Goal: Task Accomplishment & Management: Manage account settings

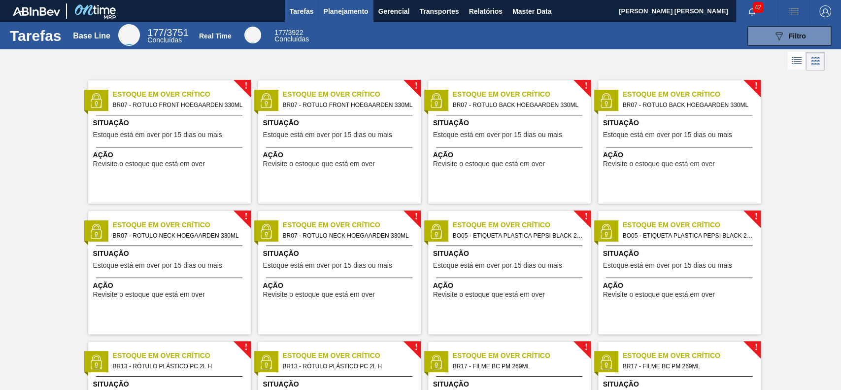
click at [350, 13] on span "Planejamento" at bounding box center [345, 11] width 45 height 12
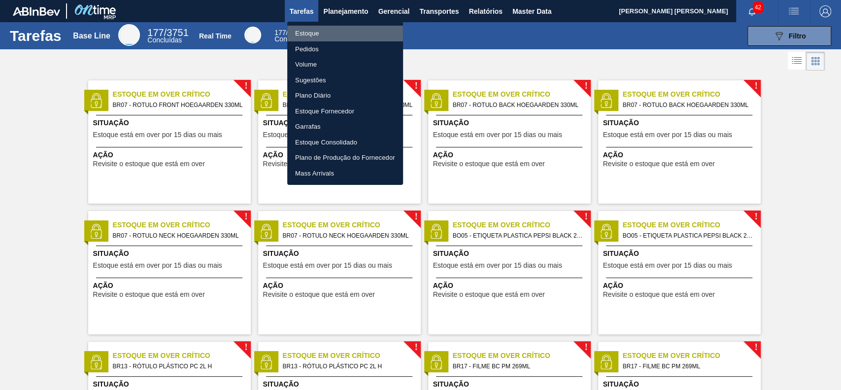
click at [326, 33] on li "Estoque" at bounding box center [345, 34] width 116 height 16
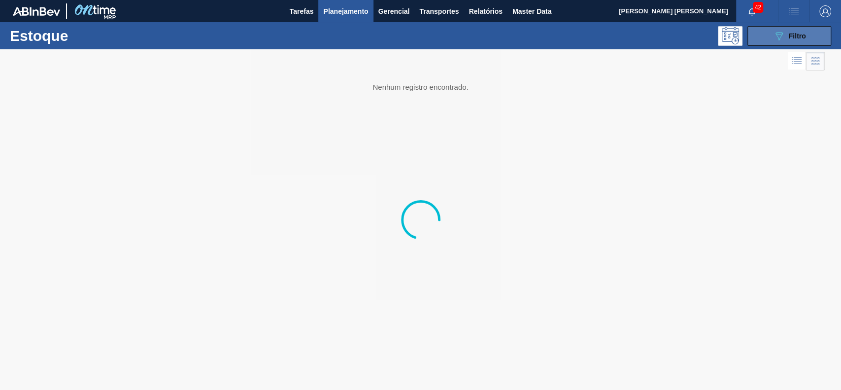
click at [773, 35] on icon "089F7B8B-B2A5-4AFE-B5C0-19BA573D28AC" at bounding box center [779, 36] width 12 height 12
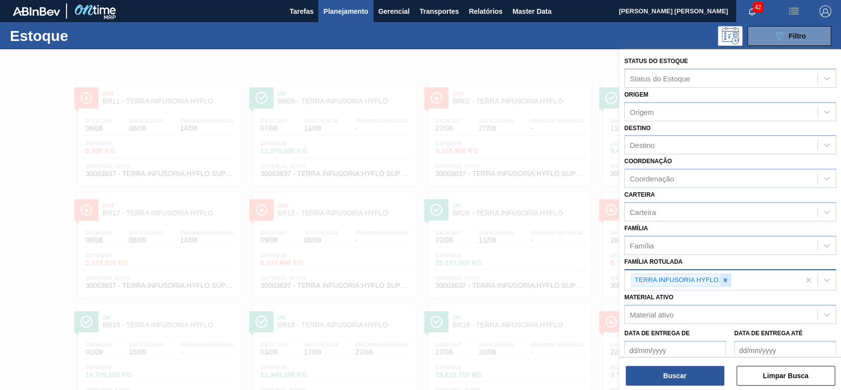
click at [722, 280] on icon at bounding box center [725, 279] width 7 height 7
paste Rotulada "30003637"
click at [722, 278] on icon at bounding box center [725, 279] width 7 height 7
type Rotulada "3"
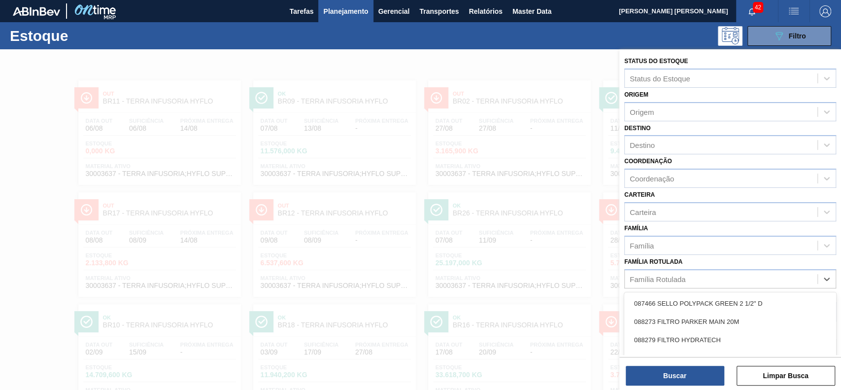
click at [691, 262] on div "Família Rotulada option , deselected. option 087466 SELLO POLYPACK GREEN 2 1/2"…" at bounding box center [730, 272] width 212 height 34
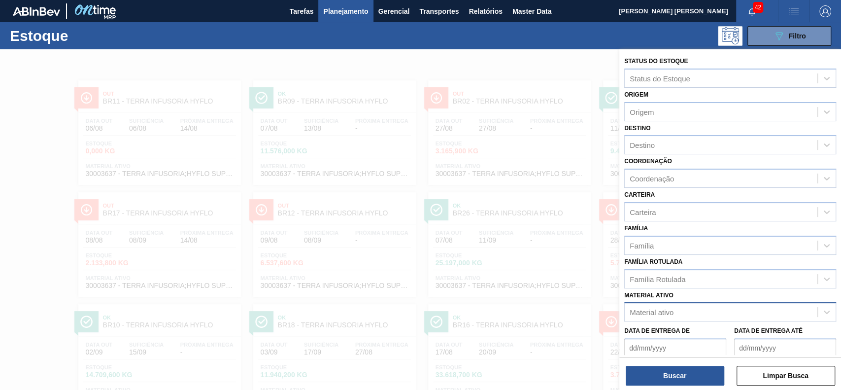
click at [686, 307] on div "Material ativo" at bounding box center [721, 312] width 193 height 14
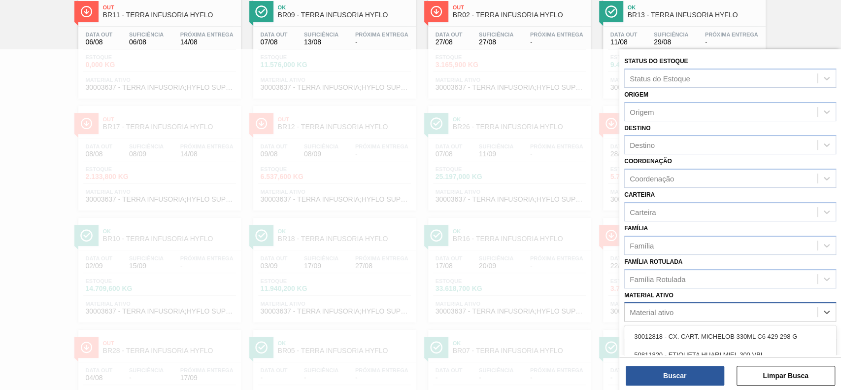
paste ativo "30003637"
type ativo "30003637"
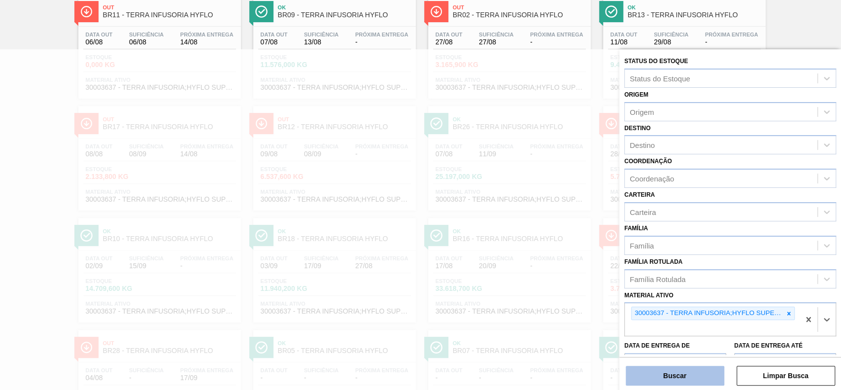
click at [670, 382] on button "Buscar" at bounding box center [675, 376] width 99 height 20
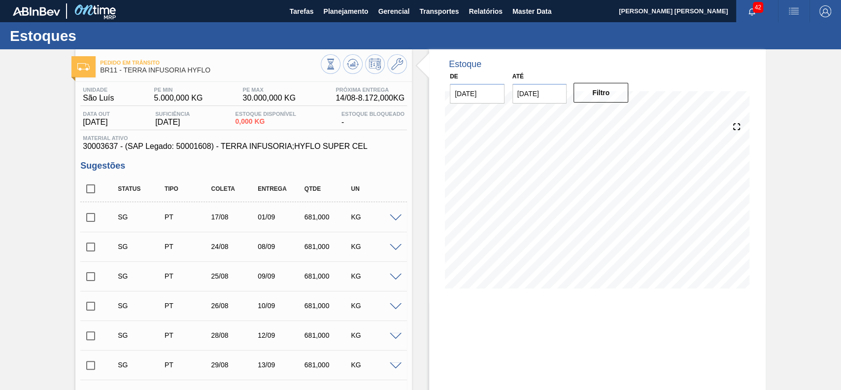
click at [91, 187] on input "checkbox" at bounding box center [90, 188] width 21 height 21
checkbox input "true"
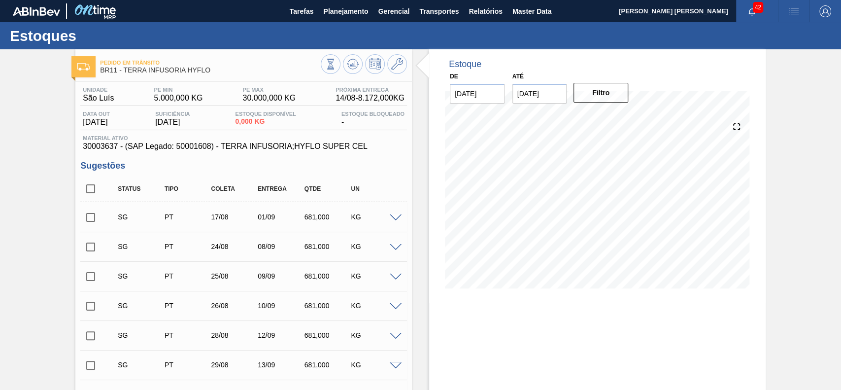
checkbox input "true"
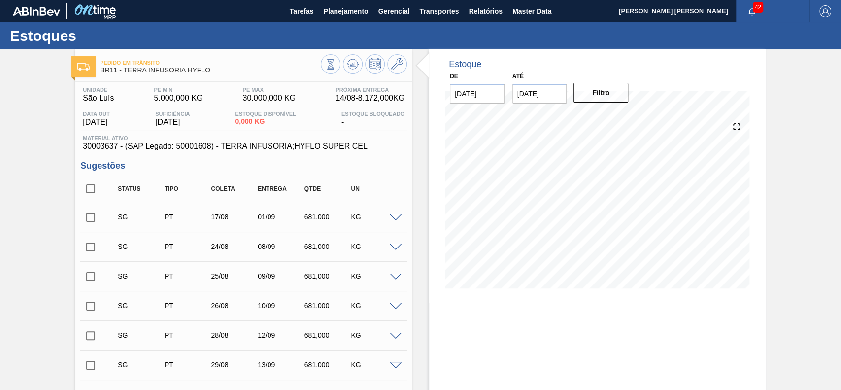
checkbox input "true"
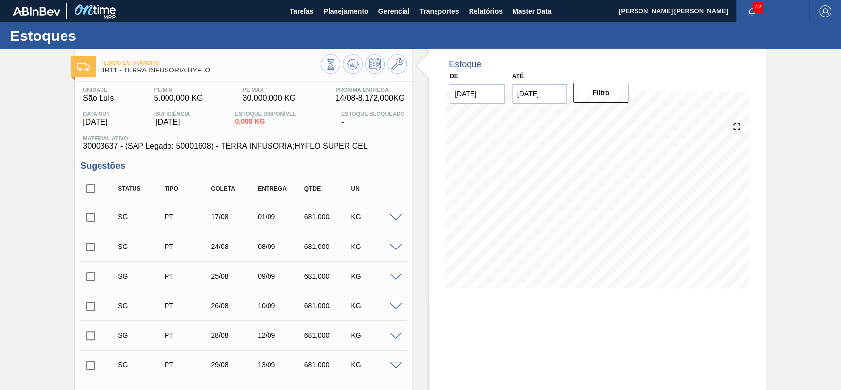
checkbox input "true"
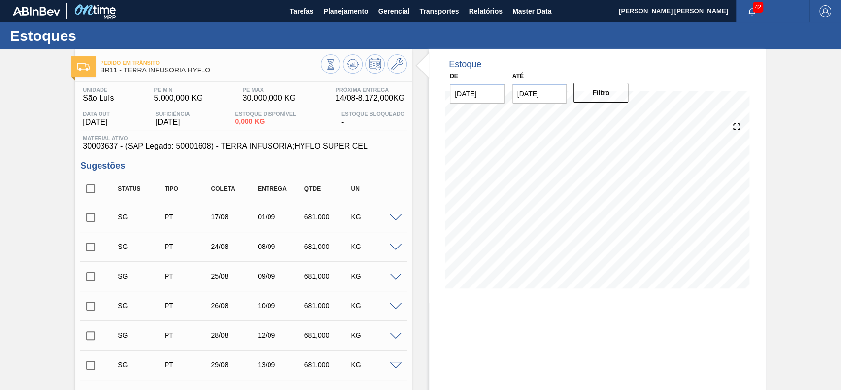
checkbox input "true"
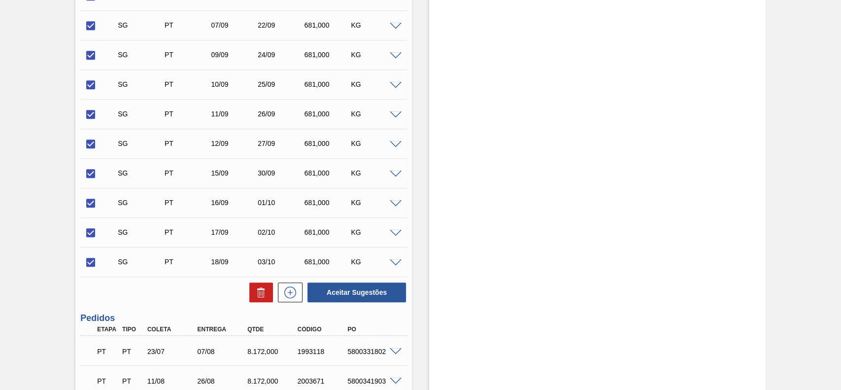
scroll to position [603, 0]
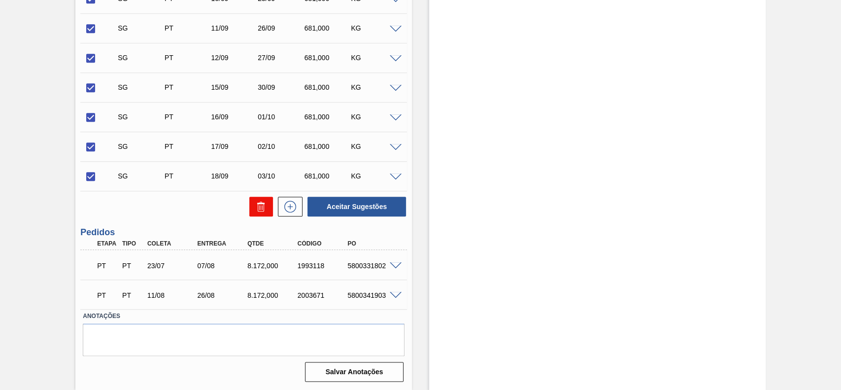
click at [258, 207] on icon at bounding box center [261, 207] width 12 height 12
checkbox input "false"
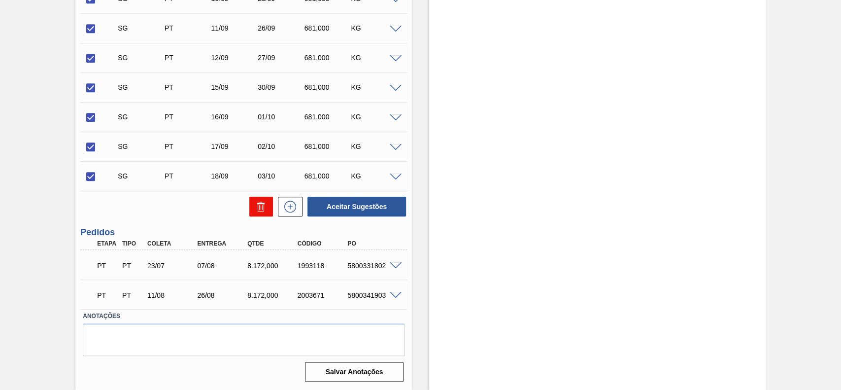
checkbox input "false"
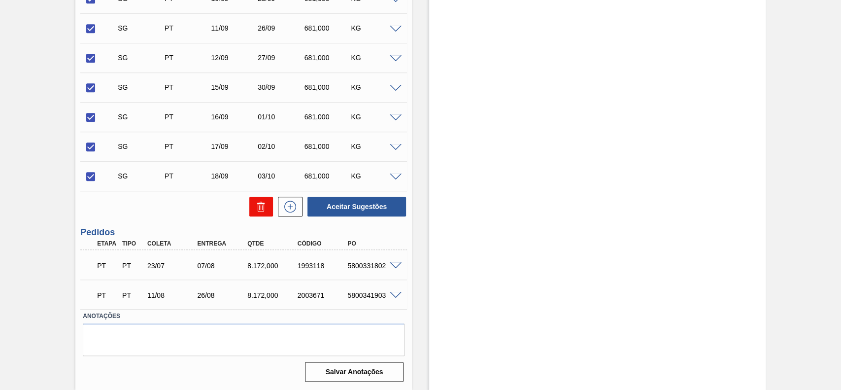
checkbox input "false"
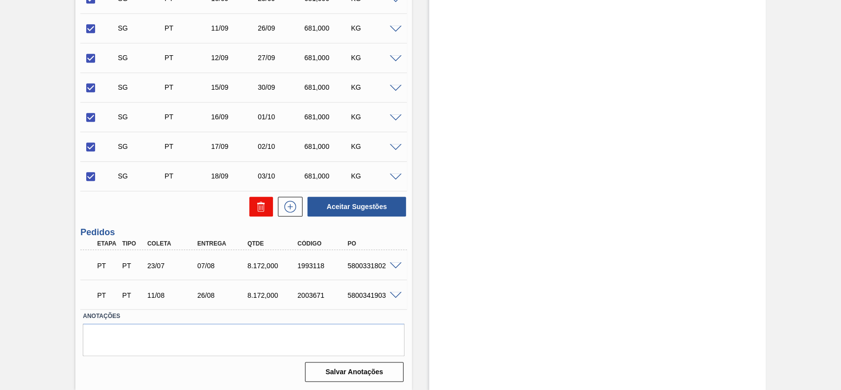
checkbox input "false"
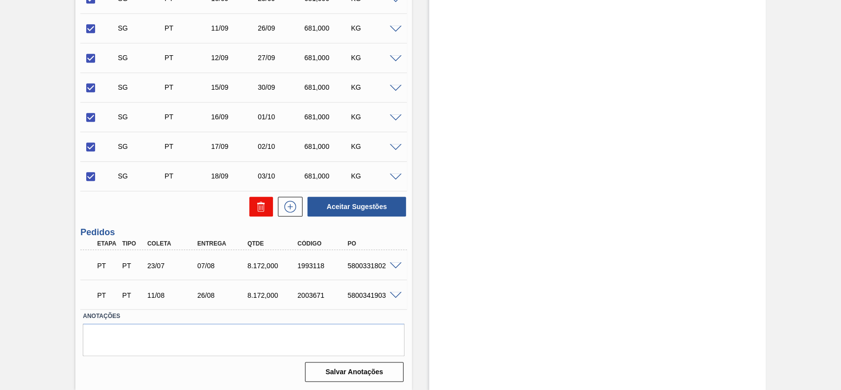
checkbox input "false"
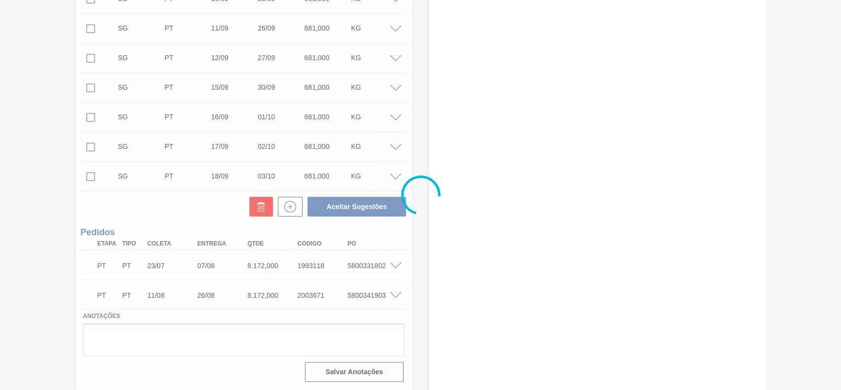
scroll to position [34, 0]
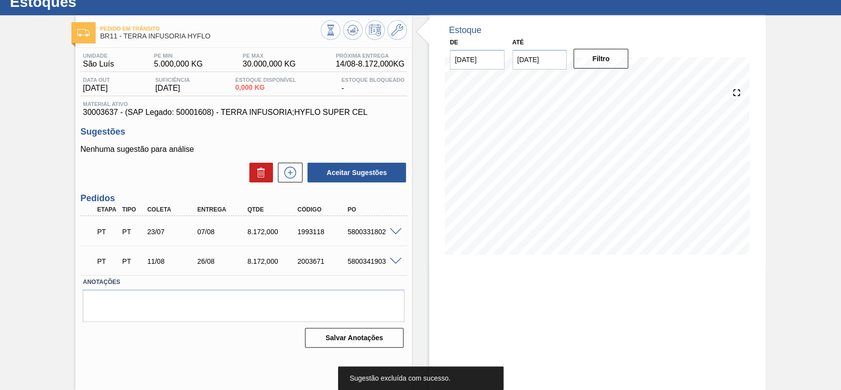
click at [394, 232] on span at bounding box center [396, 231] width 12 height 7
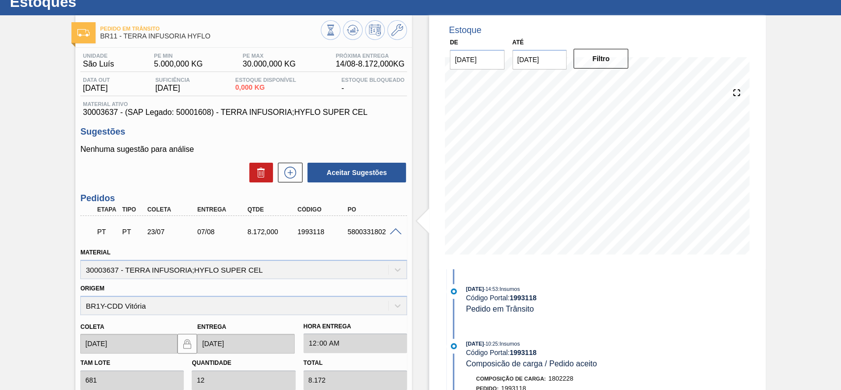
click at [397, 233] on span at bounding box center [396, 231] width 12 height 7
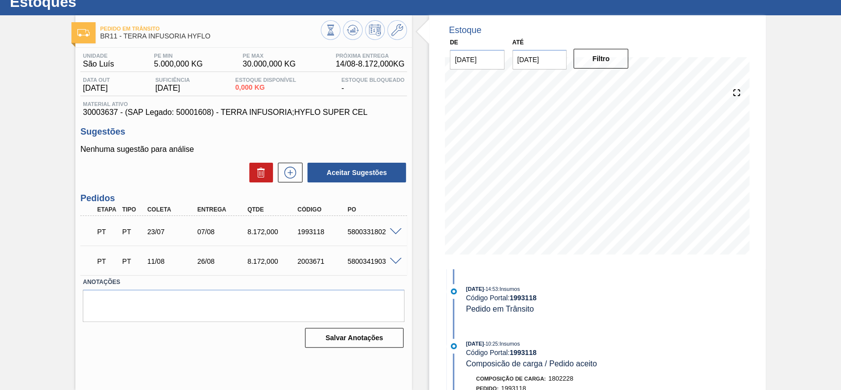
click at [397, 261] on span at bounding box center [396, 261] width 12 height 7
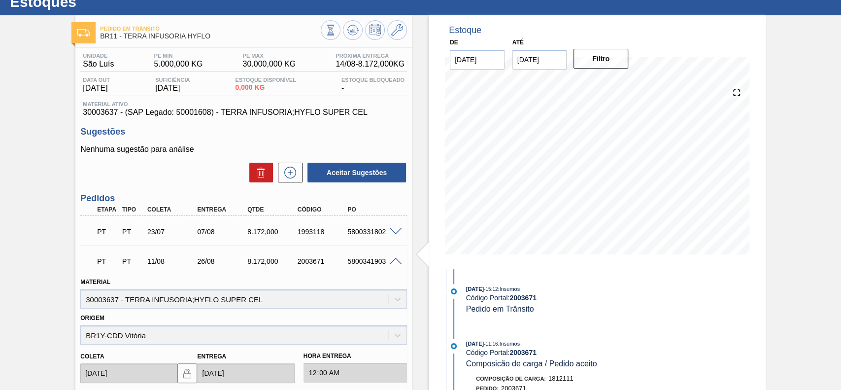
click at [393, 262] on span at bounding box center [396, 261] width 12 height 7
